Goal: Task Accomplishment & Management: Manage account settings

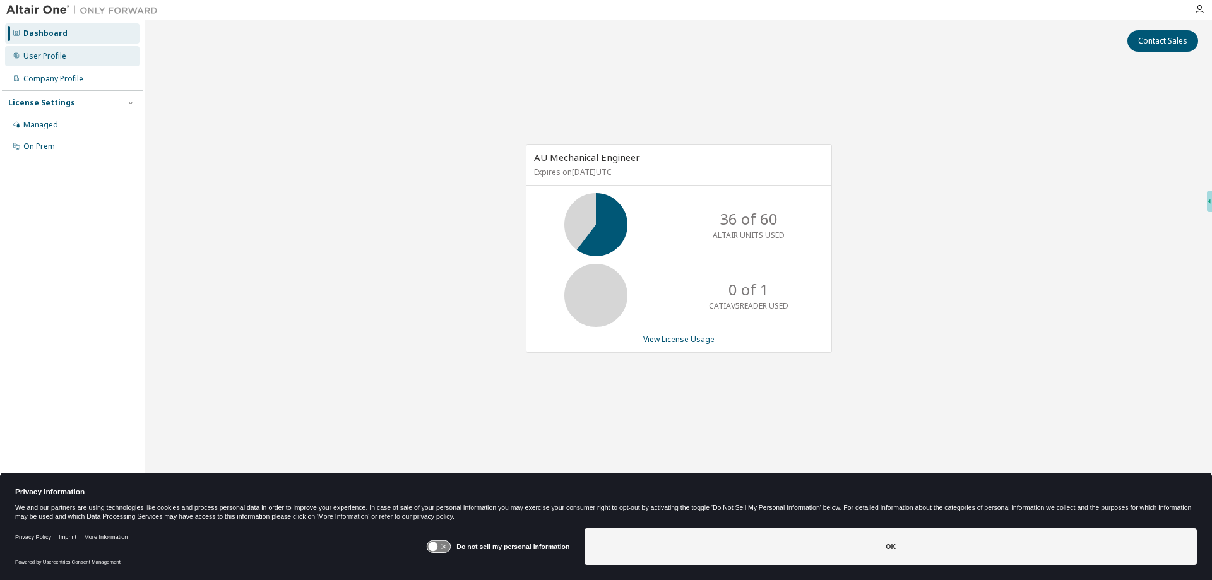
click at [41, 60] on div "User Profile" at bounding box center [44, 56] width 43 height 10
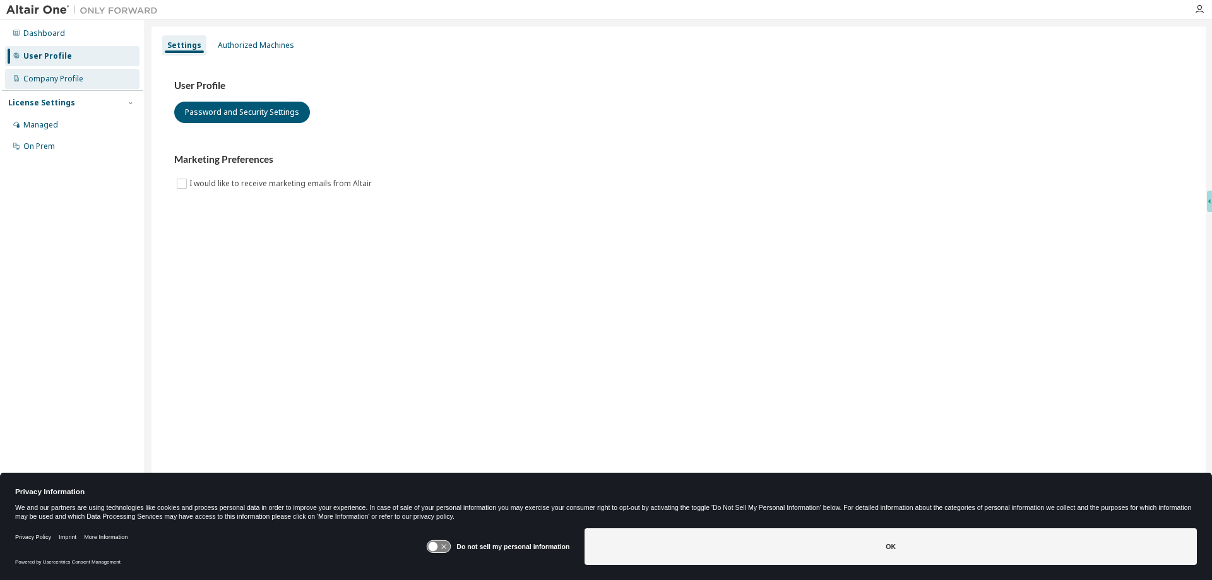
click at [43, 79] on div "Company Profile" at bounding box center [53, 79] width 60 height 10
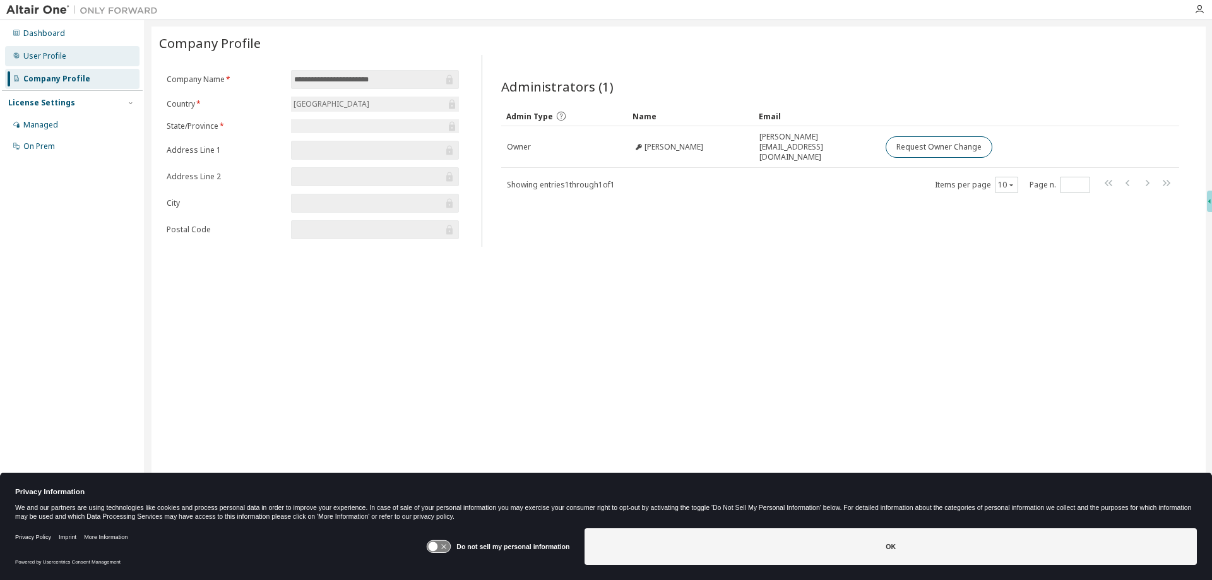
click at [56, 59] on div "User Profile" at bounding box center [44, 56] width 43 height 10
